Goal: Information Seeking & Learning: Learn about a topic

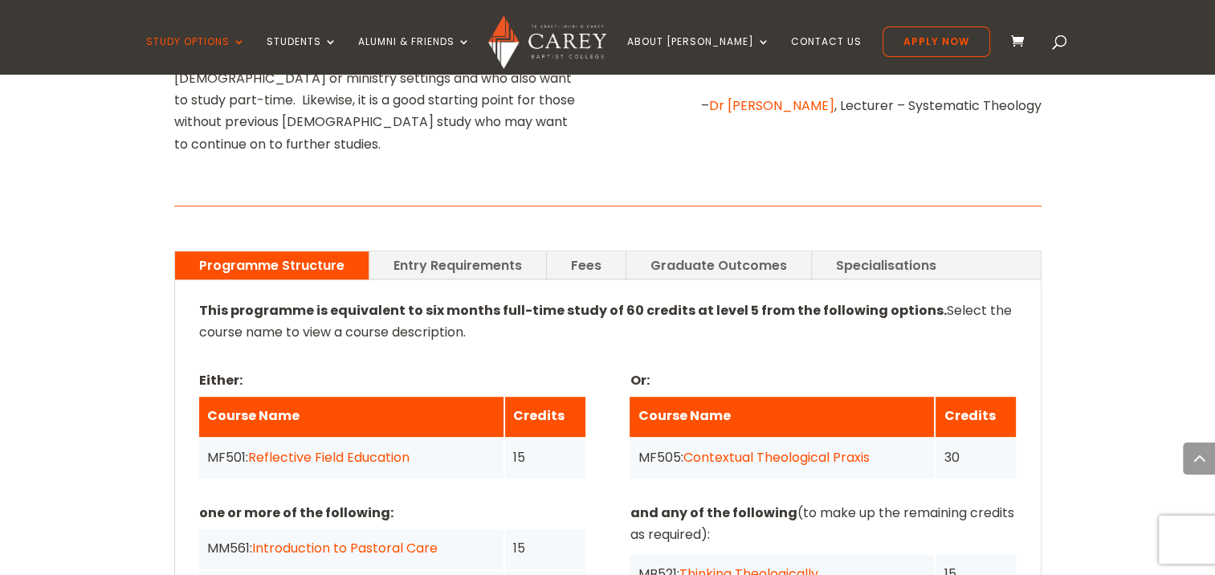
scroll to position [1091, 0]
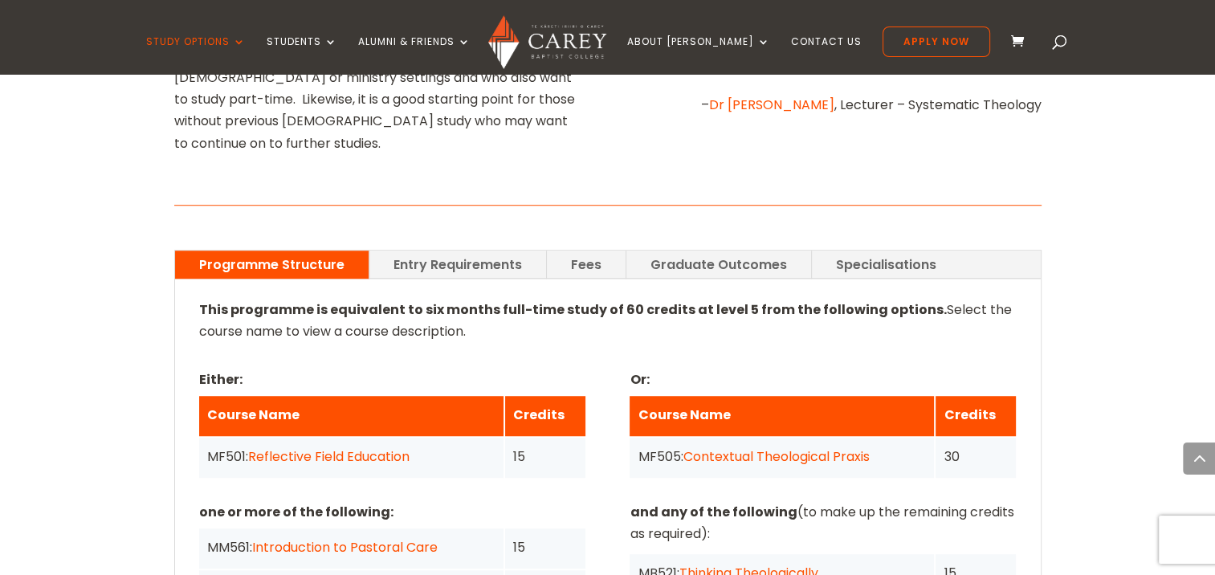
click at [577, 251] on link "Fees" at bounding box center [586, 265] width 79 height 28
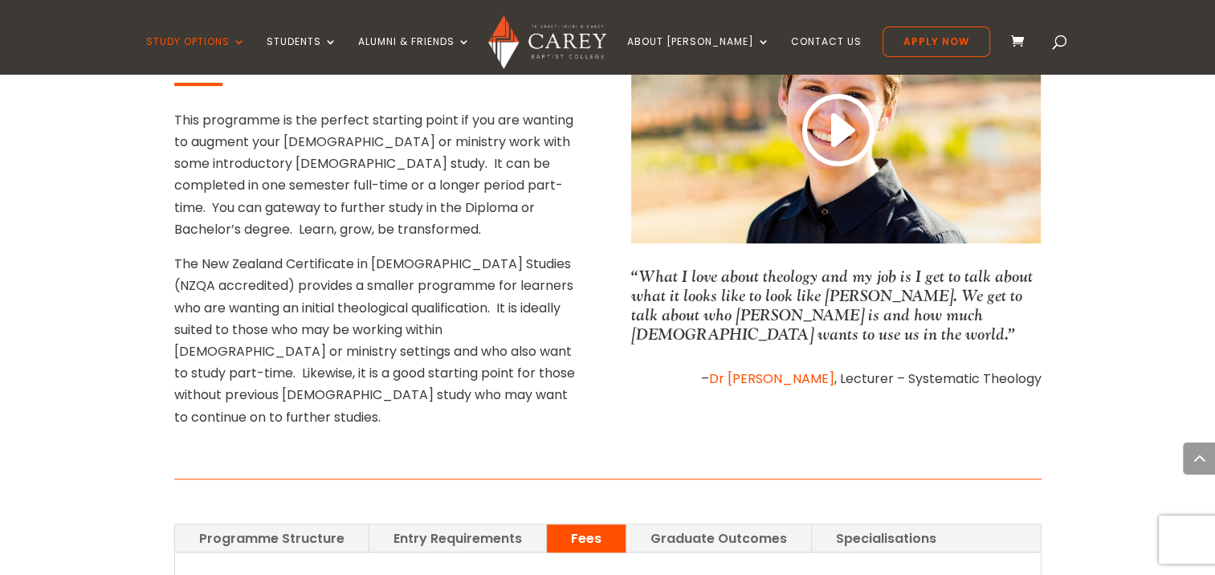
scroll to position [979, 0]
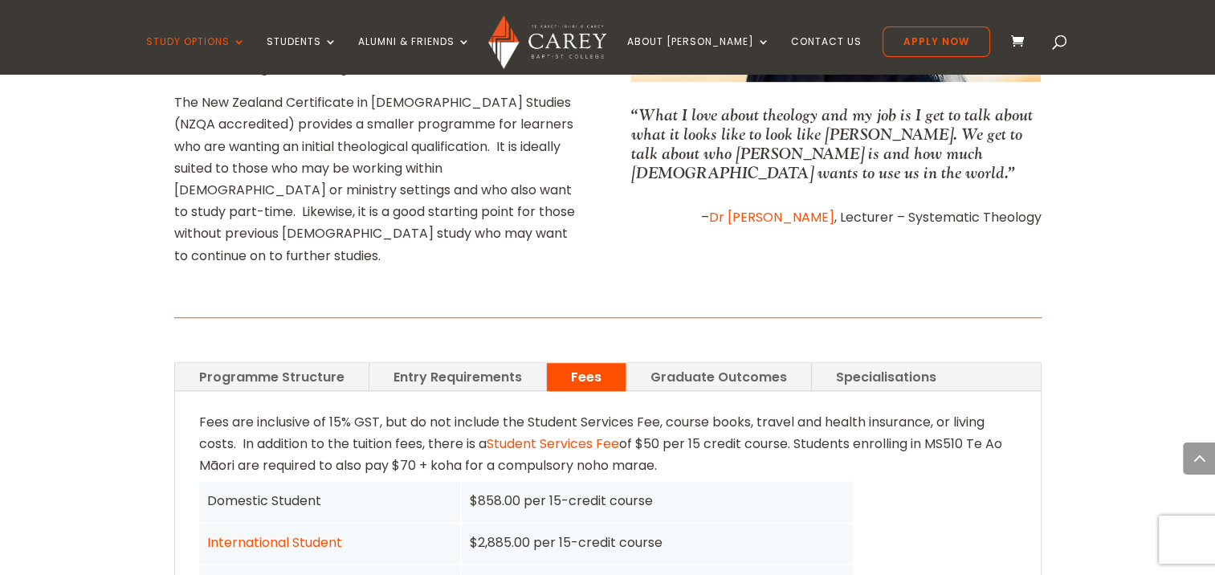
click at [294, 363] on link "Programme Structure" at bounding box center [272, 377] width 194 height 28
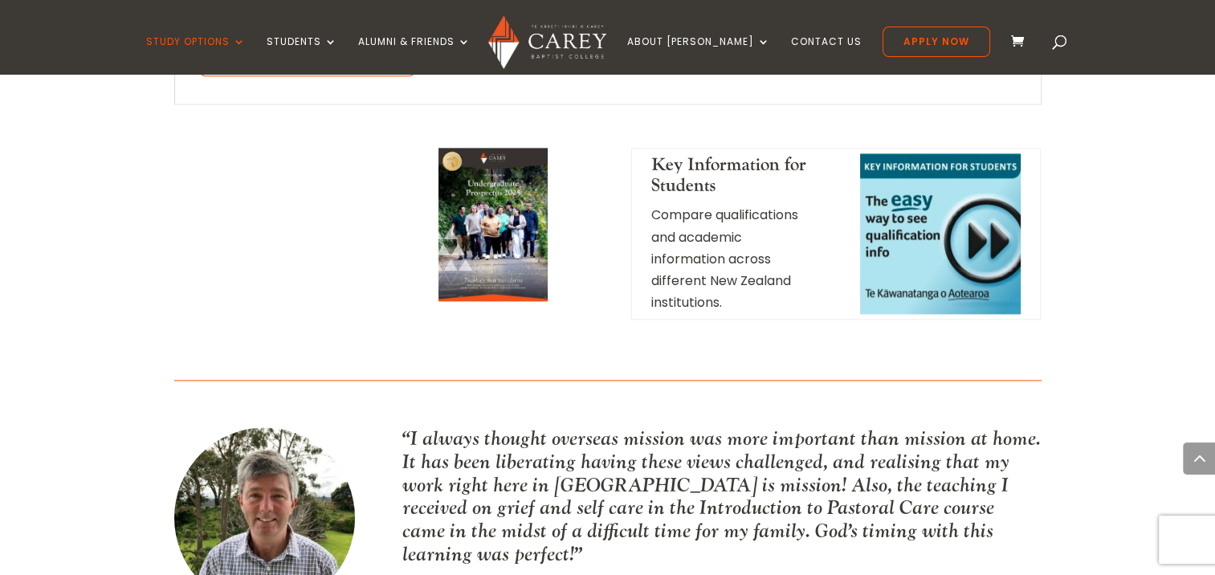
scroll to position [2056, 0]
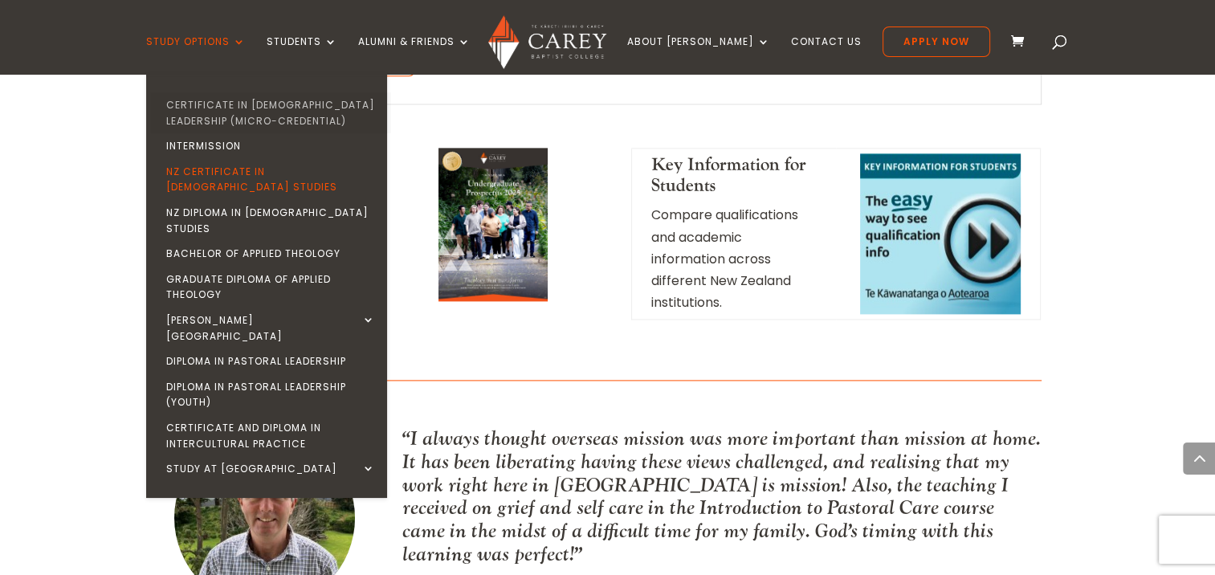
click at [251, 105] on link "Certificate in [DEMOGRAPHIC_DATA] Leadership (Micro-credential)" at bounding box center [270, 112] width 241 height 41
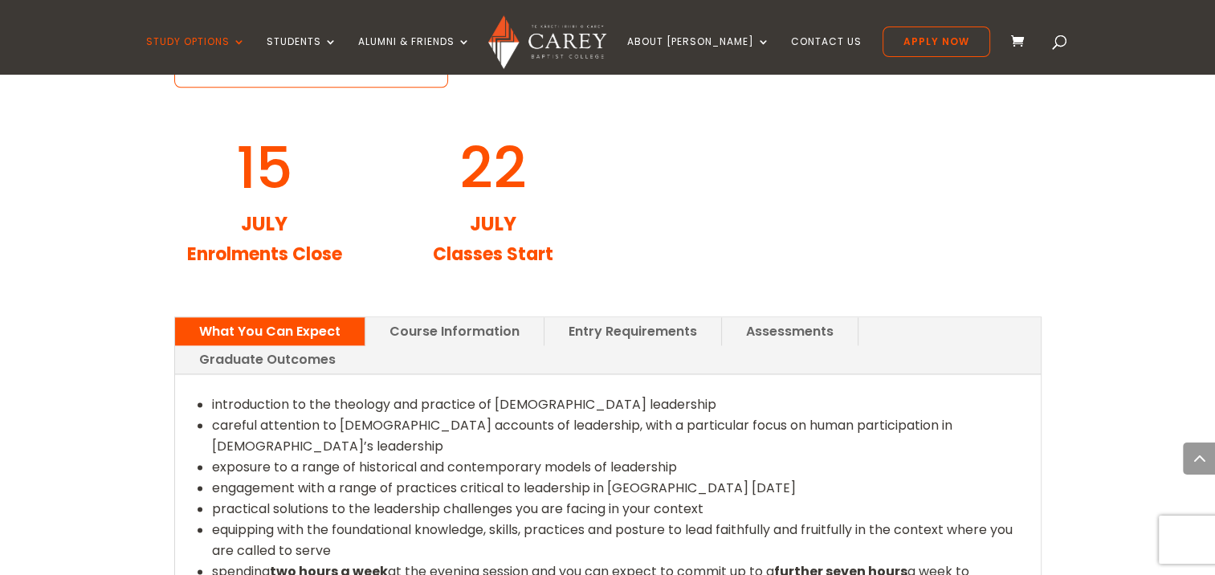
scroll to position [1885, 0]
click at [470, 316] on link "Course Information" at bounding box center [454, 330] width 178 height 28
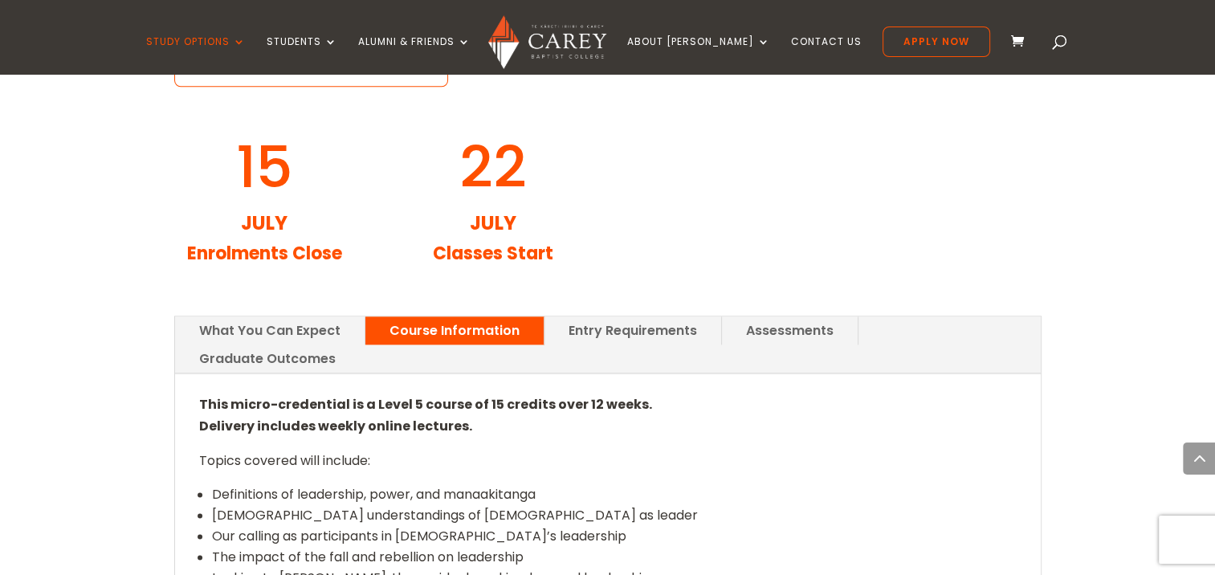
click at [588, 316] on link "Entry Requirements" at bounding box center [632, 330] width 177 height 28
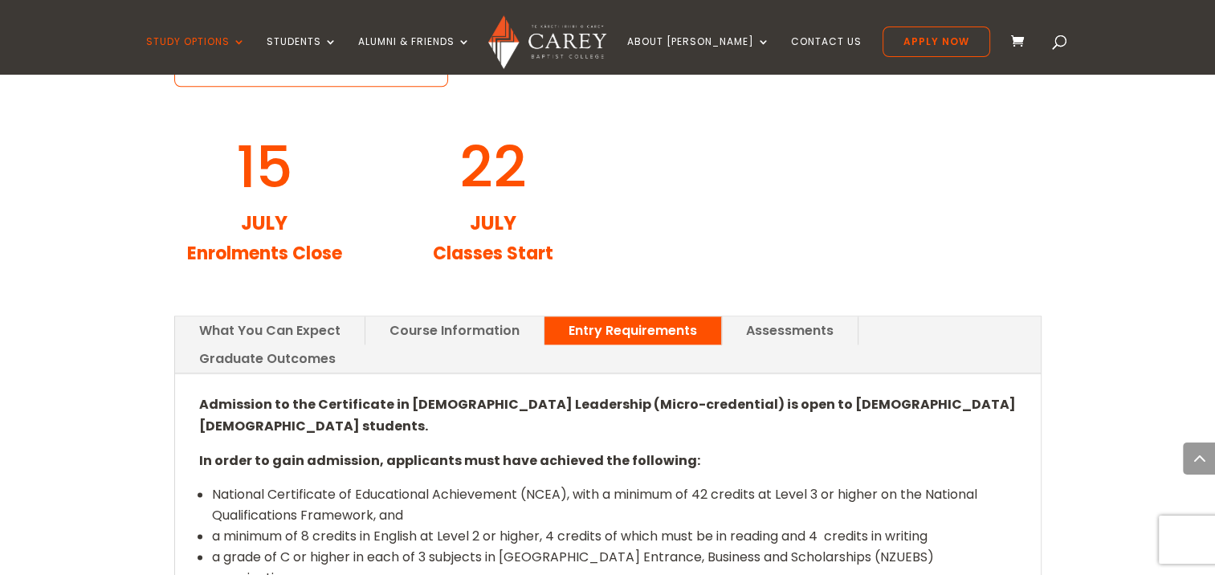
click at [487, 294] on div "What You Can Expect Course Information Entry Requirements Assessments Graduate …" at bounding box center [607, 503] width 867 height 418
click at [289, 316] on link "What You Can Expect" at bounding box center [270, 330] width 190 height 28
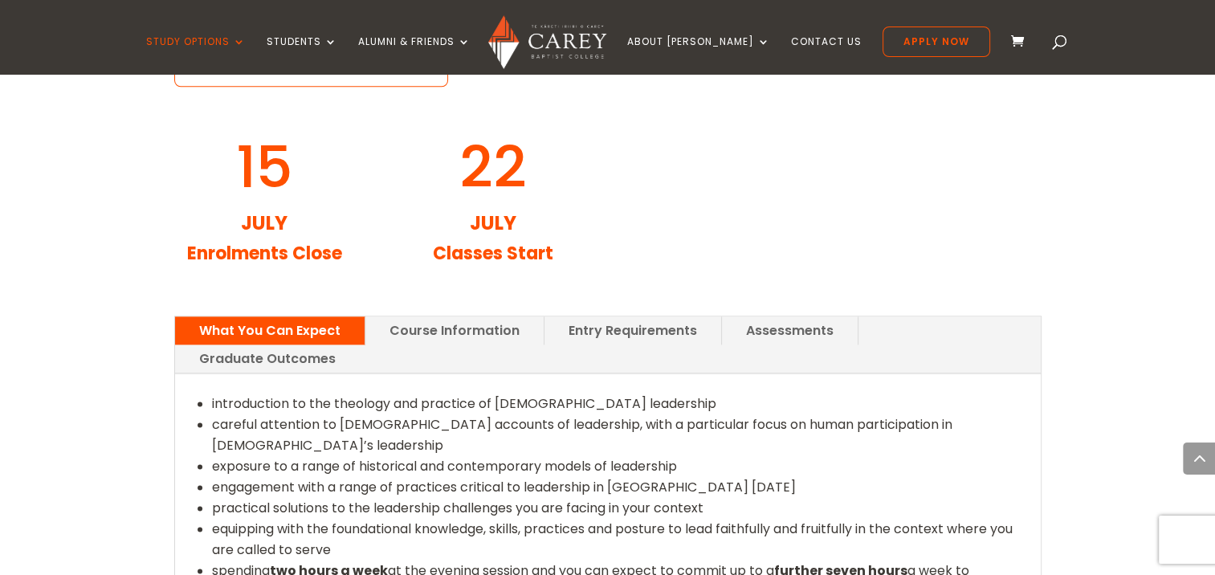
click at [427, 316] on link "Course Information" at bounding box center [454, 330] width 178 height 28
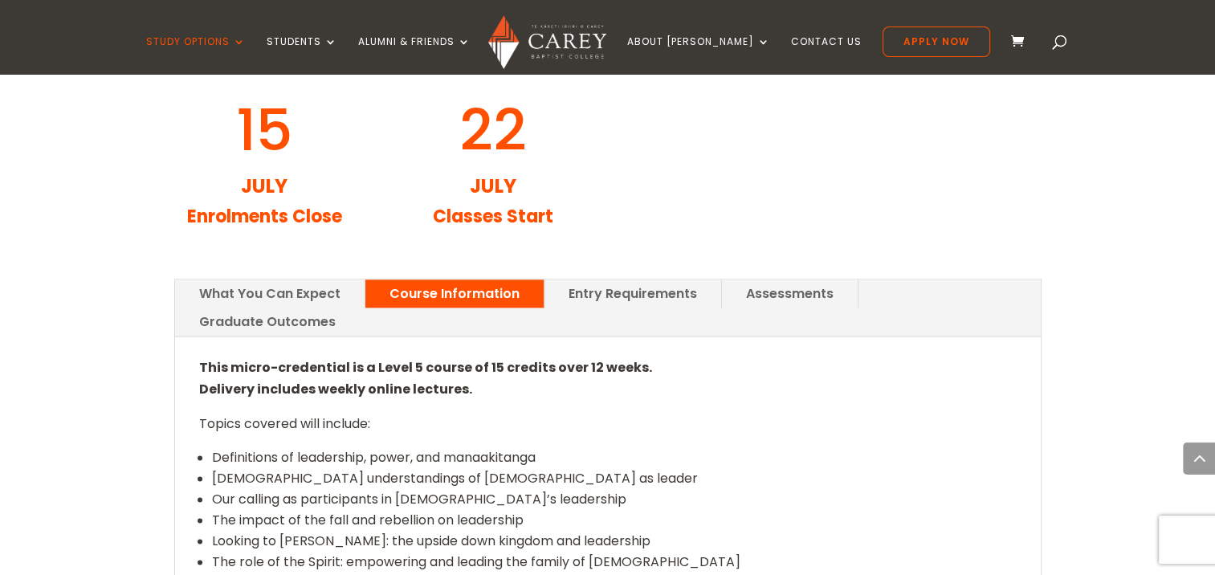
scroll to position [1921, 0]
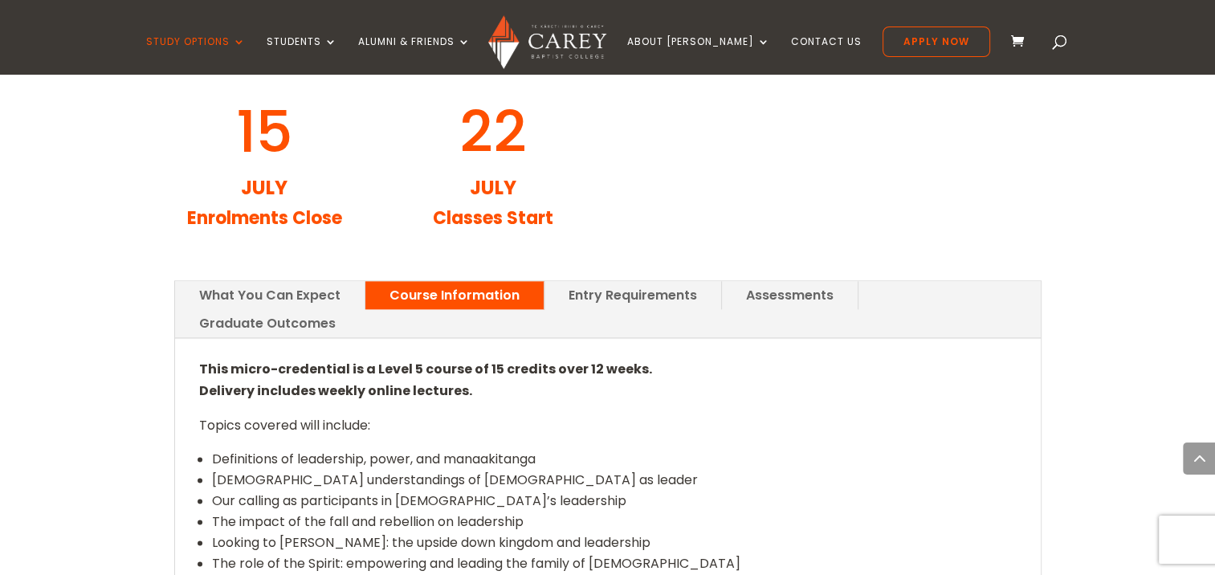
click at [292, 281] on link "What You Can Expect" at bounding box center [270, 295] width 190 height 28
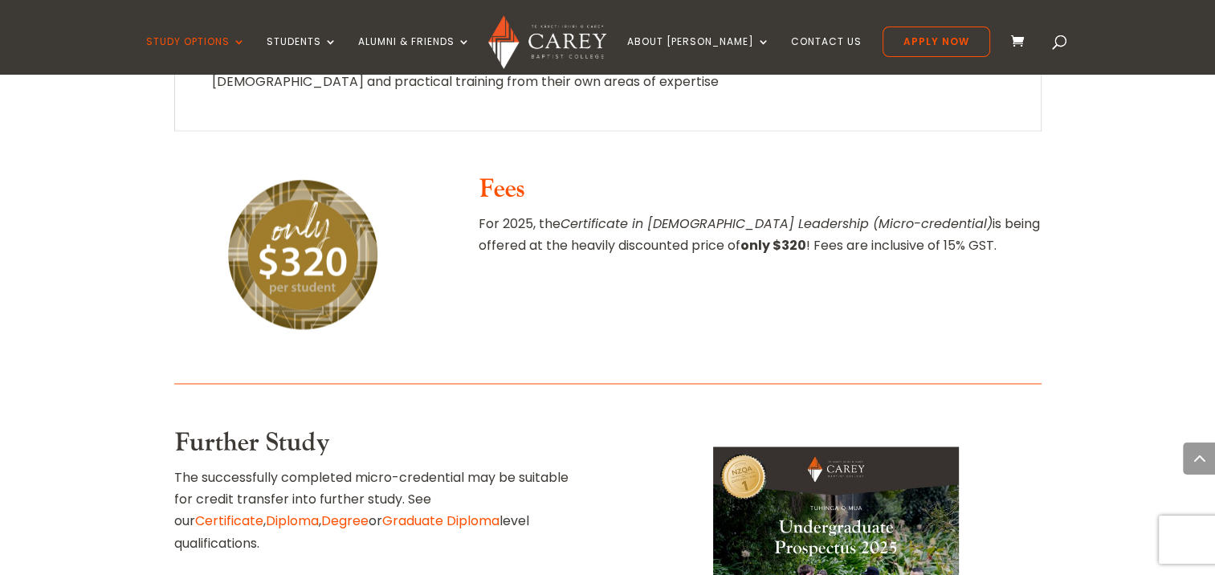
scroll to position [2440, 0]
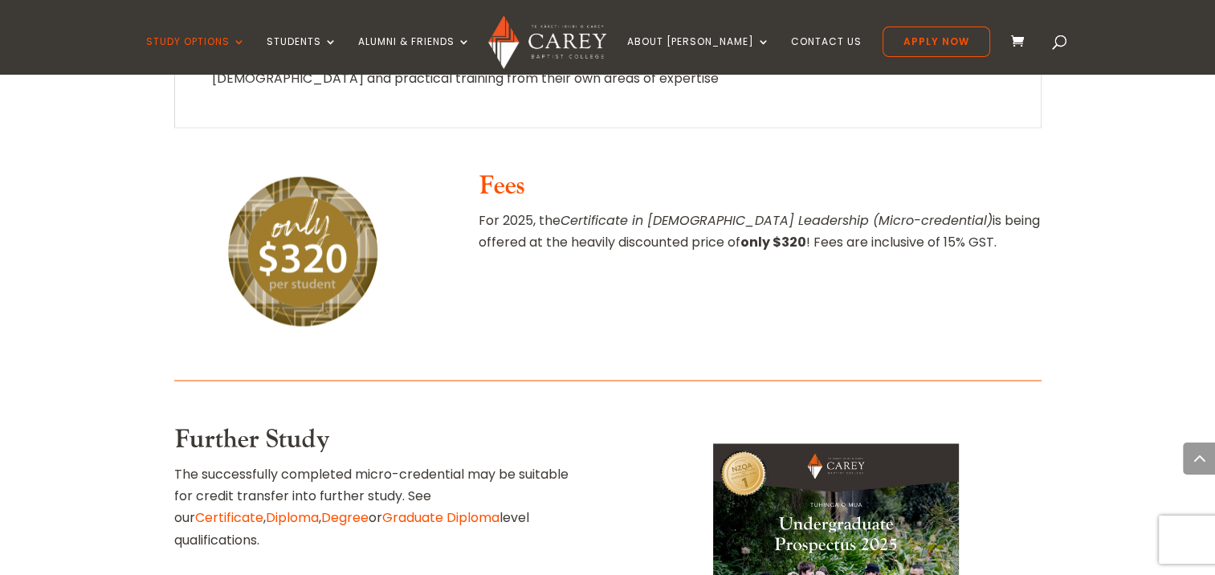
click at [263, 508] on link "Certificate" at bounding box center [229, 517] width 68 height 18
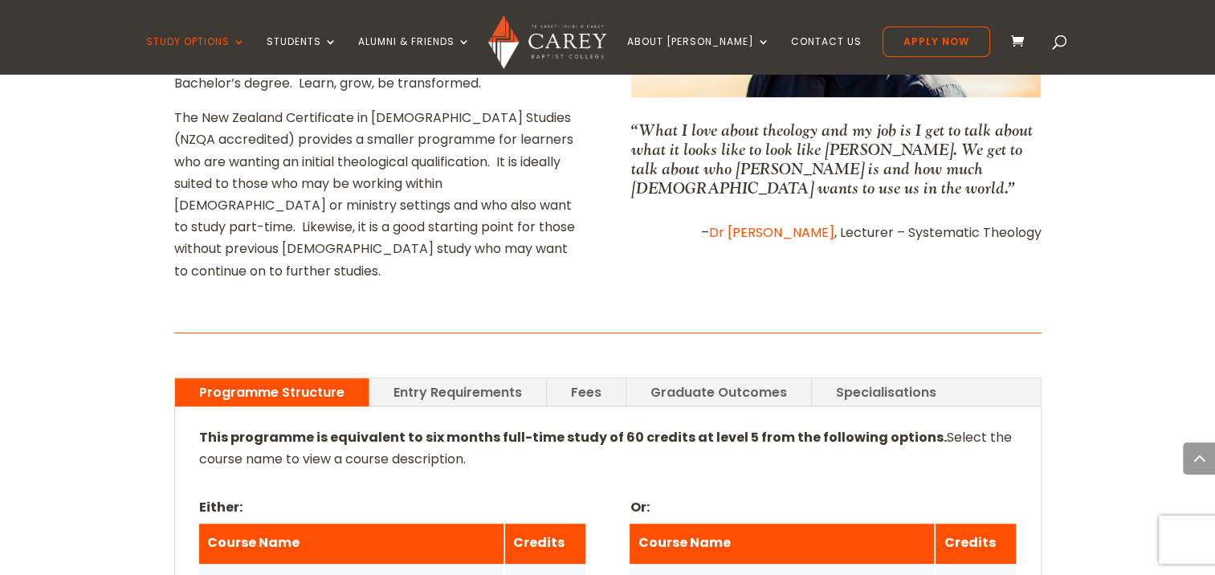
scroll to position [934, 0]
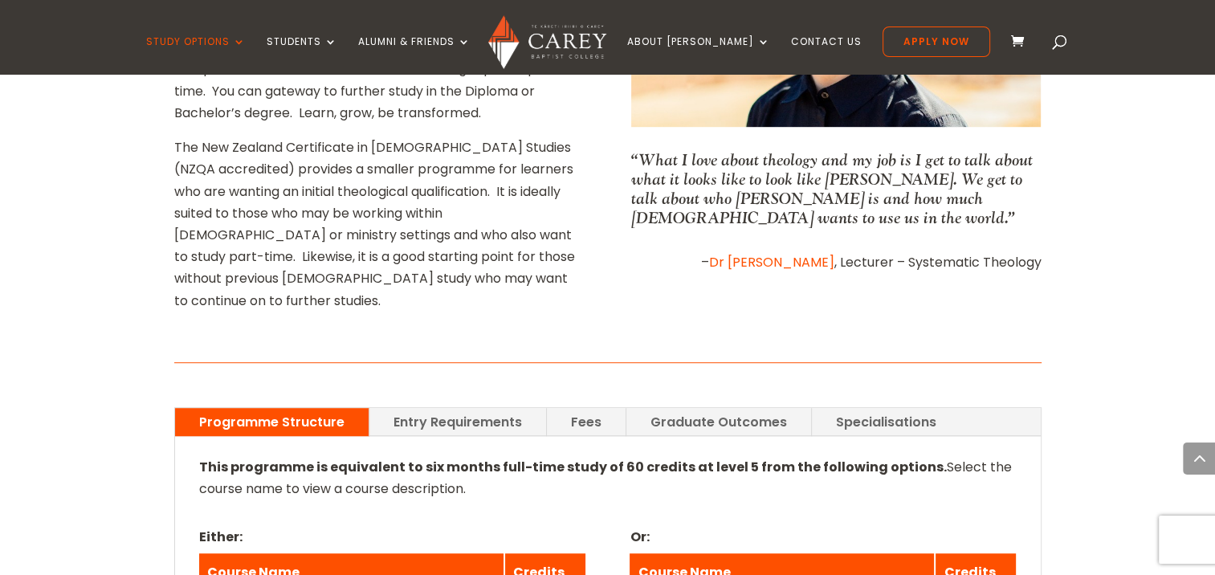
click at [591, 408] on link "Fees" at bounding box center [586, 422] width 79 height 28
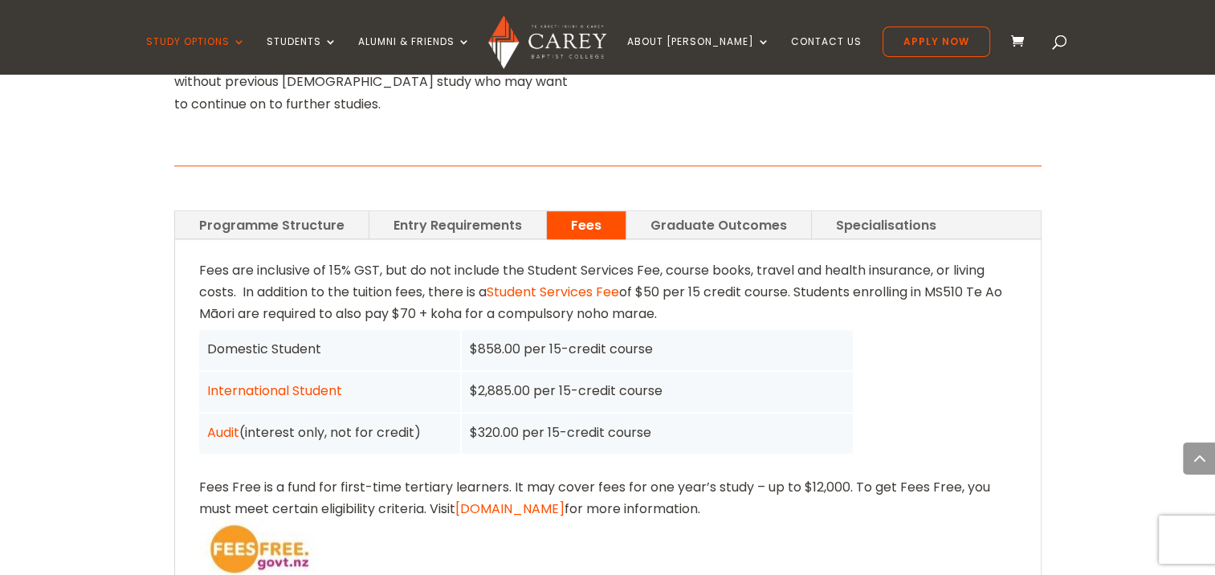
scroll to position [1131, 0]
click at [334, 211] on link "Programme Structure" at bounding box center [272, 225] width 194 height 28
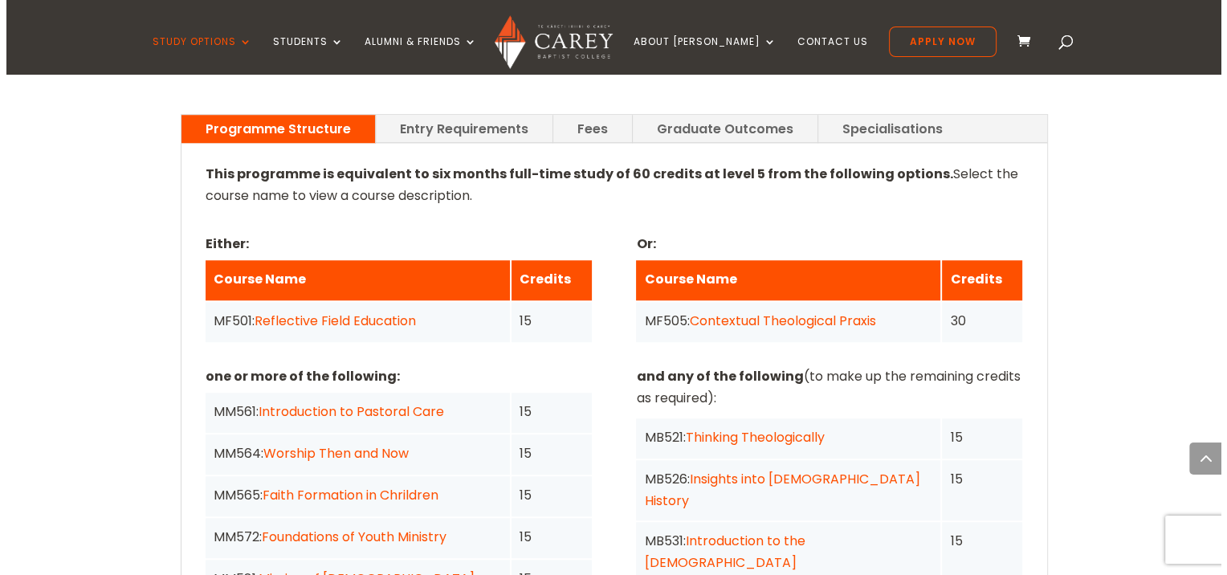
scroll to position [1227, 0]
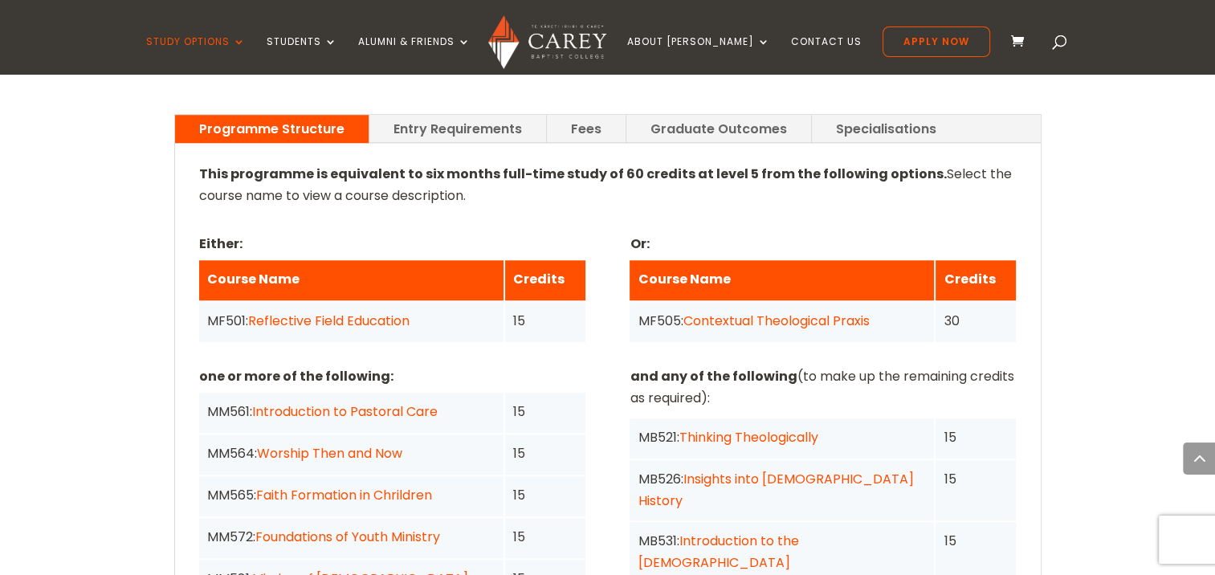
click at [320, 569] on link "Mission of [DEMOGRAPHIC_DATA]" at bounding box center [360, 578] width 216 height 18
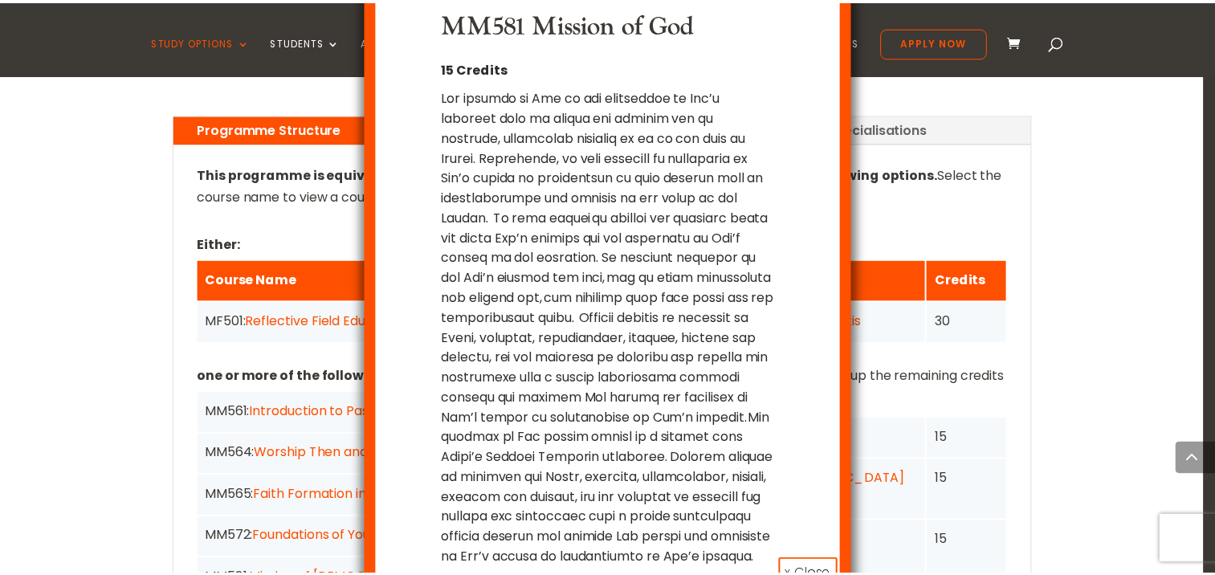
scroll to position [52, 0]
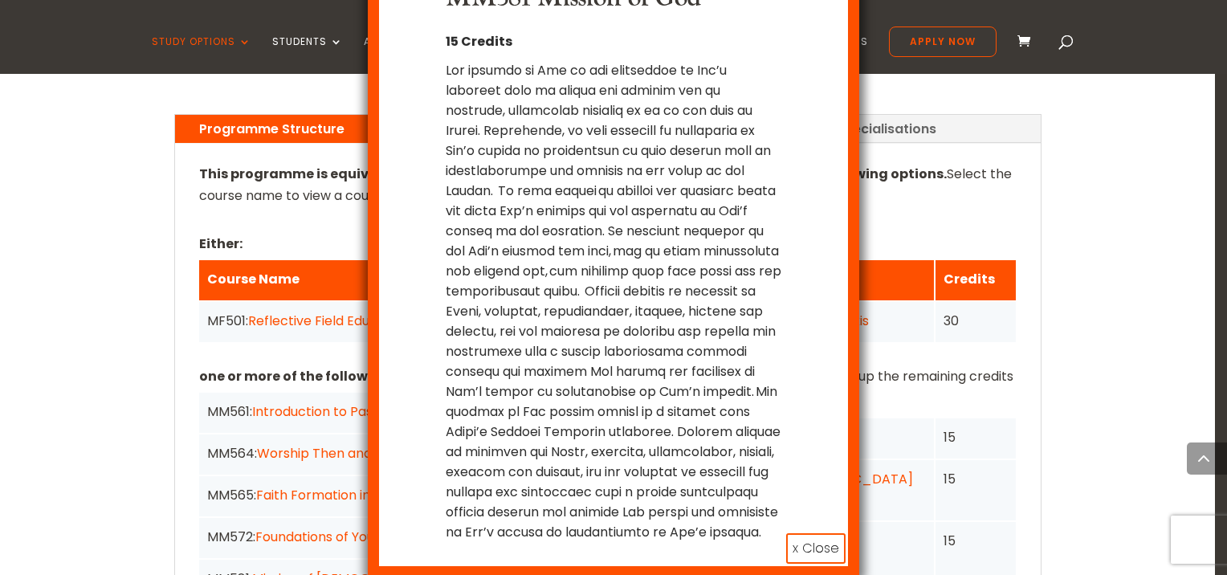
click at [827, 558] on button "x Close" at bounding box center [815, 548] width 59 height 31
